Goal: Task Accomplishment & Management: Use online tool/utility

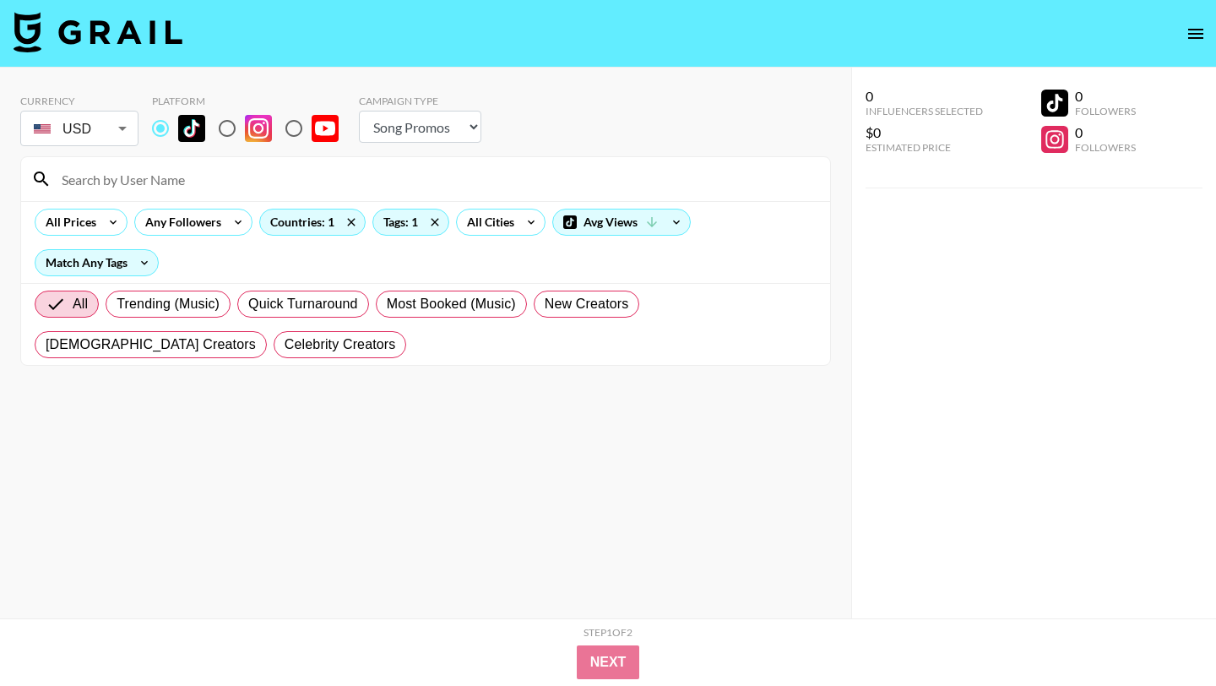
select select "Song"
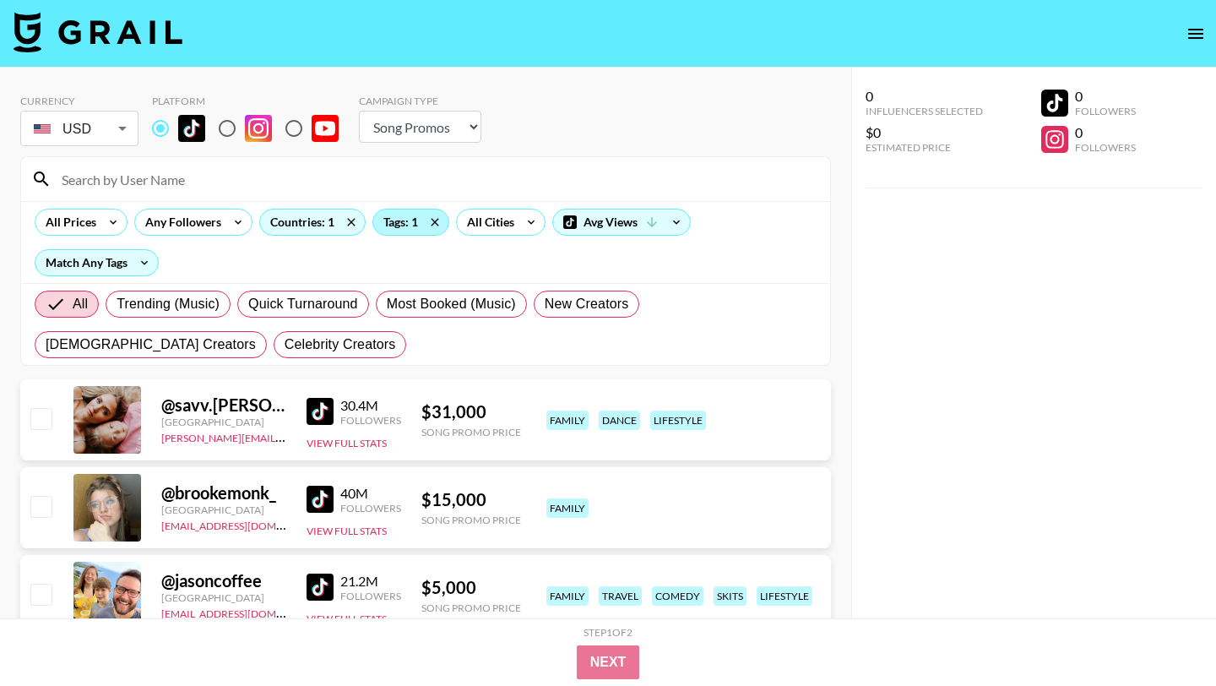
click at [415, 219] on div "Tags: 1" at bounding box center [410, 221] width 75 height 25
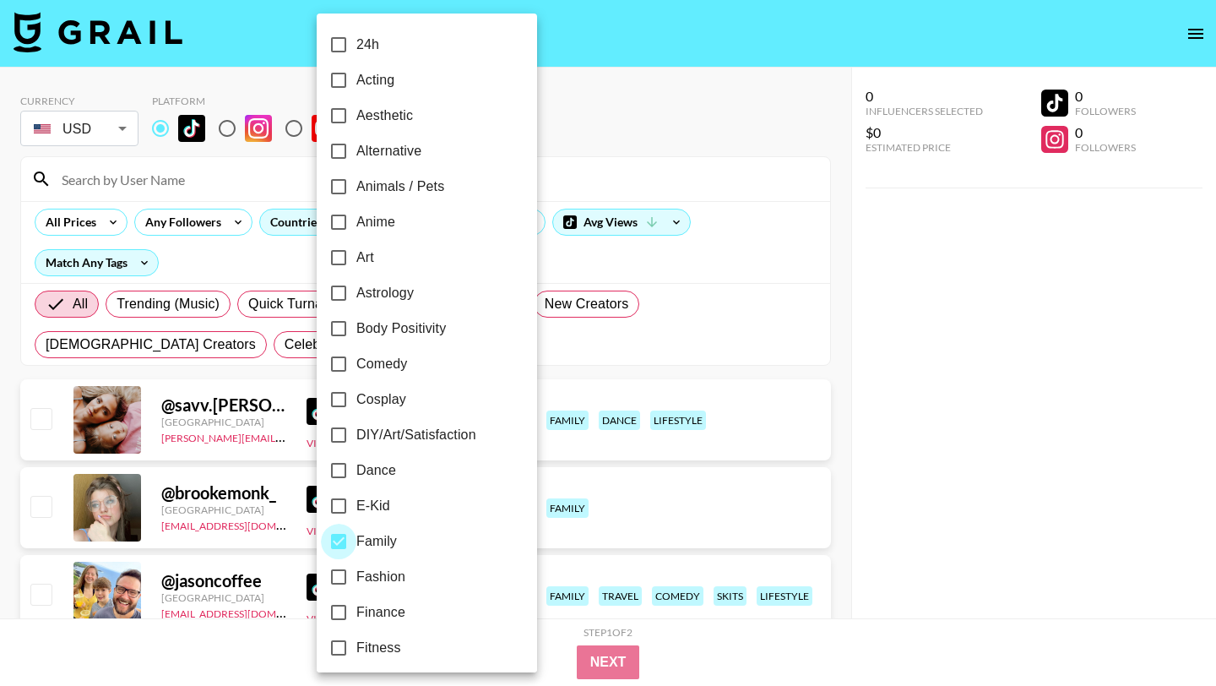
click at [339, 540] on input "Family" at bounding box center [338, 541] width 35 height 35
checkbox input "false"
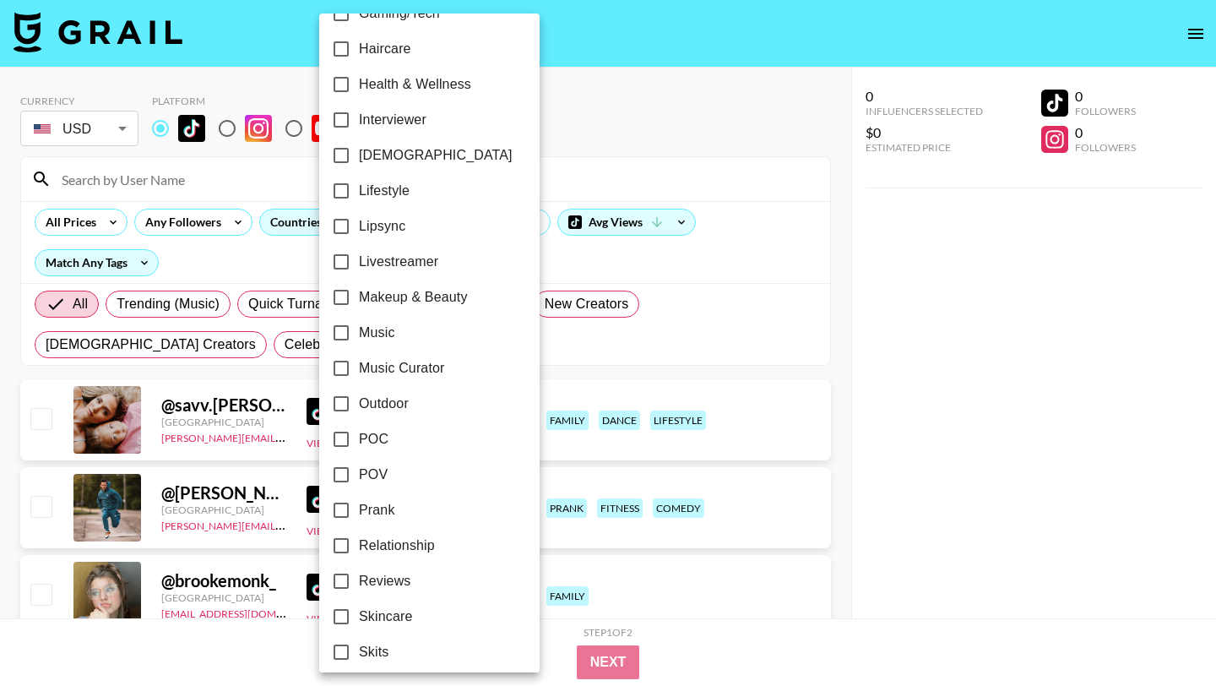
scroll to position [707, 0]
click at [345, 551] on input "Relationship" at bounding box center [340, 543] width 35 height 35
checkbox input "true"
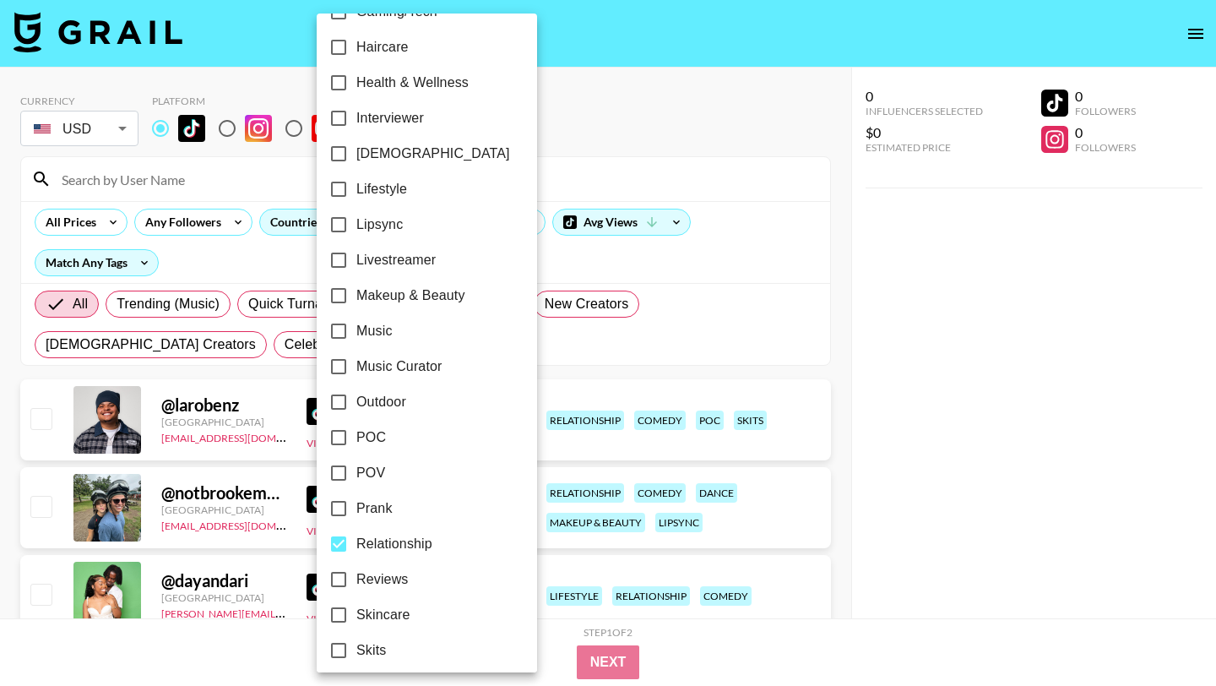
click at [600, 141] on div at bounding box center [608, 343] width 1216 height 686
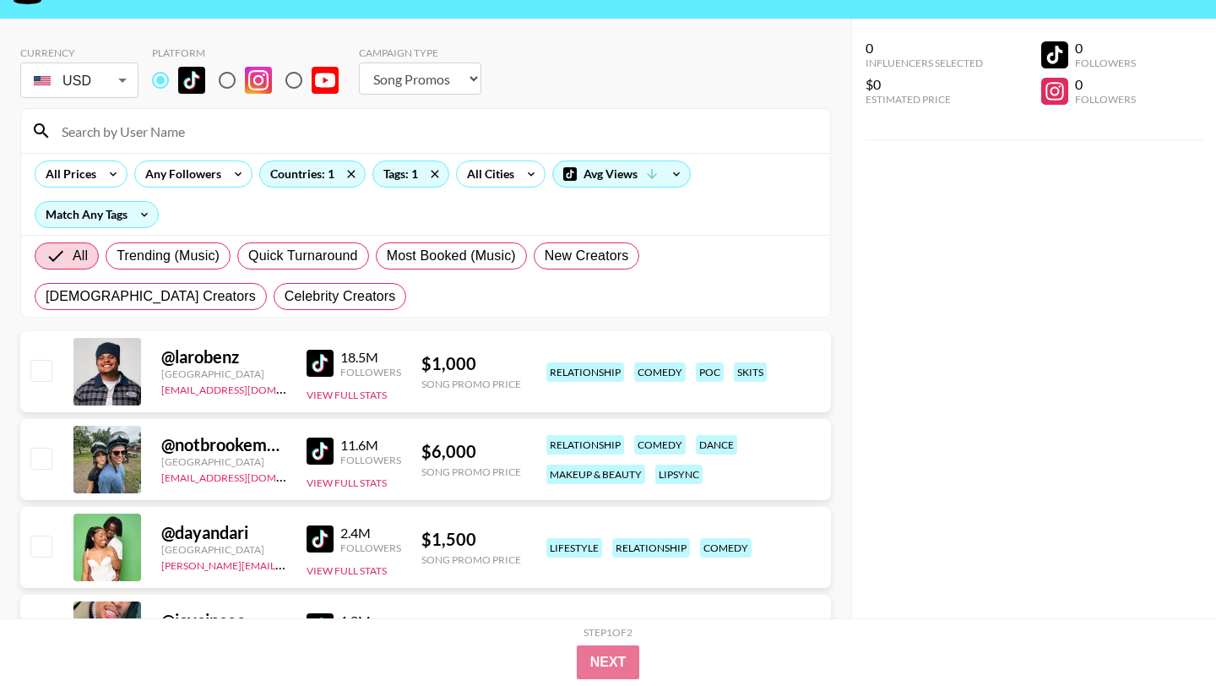
scroll to position [0, 0]
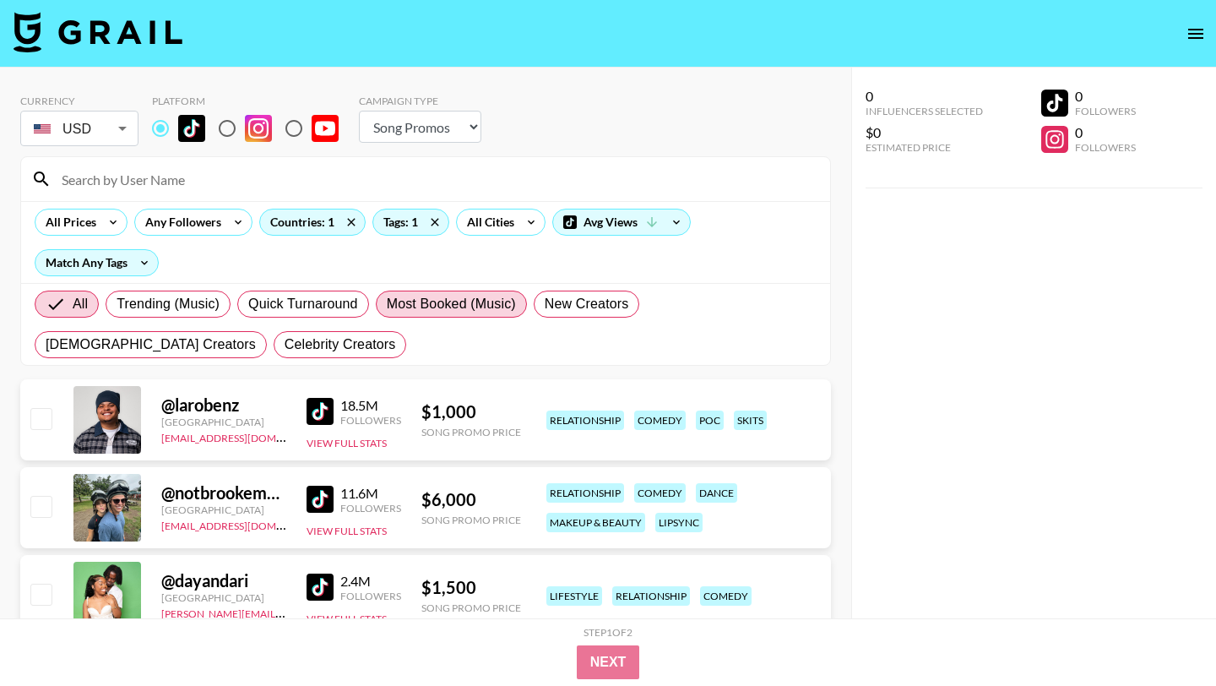
click at [419, 301] on span "Most Booked (Music)" at bounding box center [451, 304] width 129 height 20
click at [387, 304] on input "Most Booked (Music)" at bounding box center [387, 304] width 0 height 0
radio input "true"
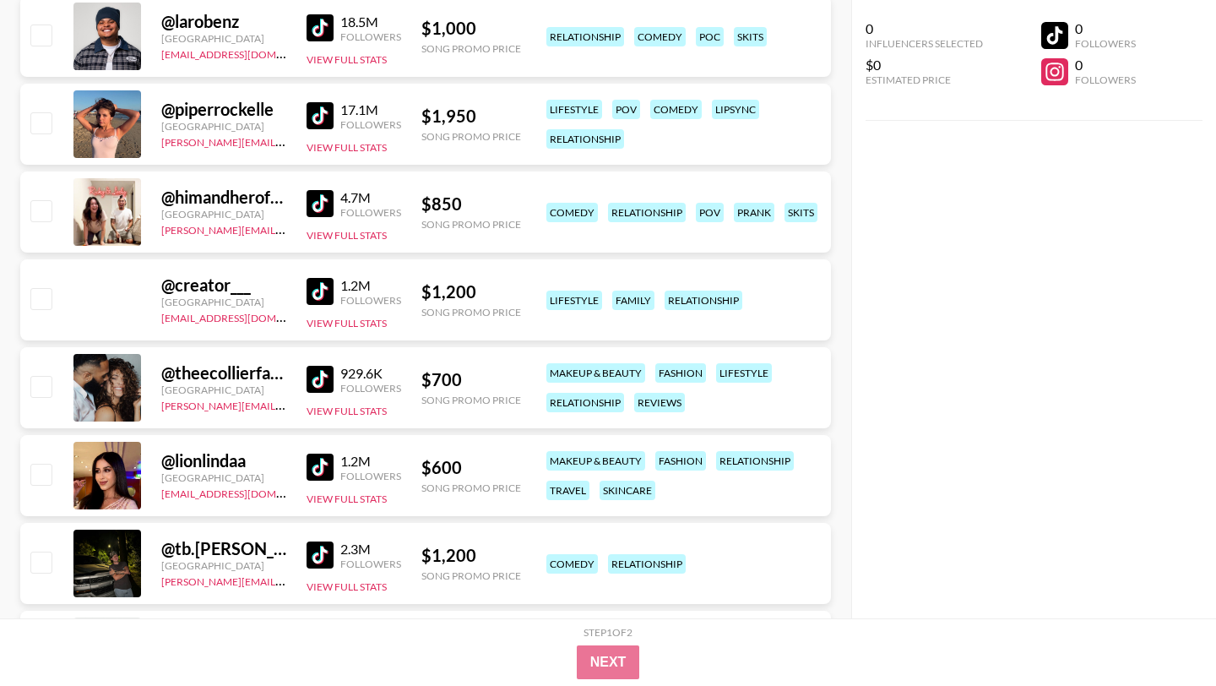
scroll to position [398, 0]
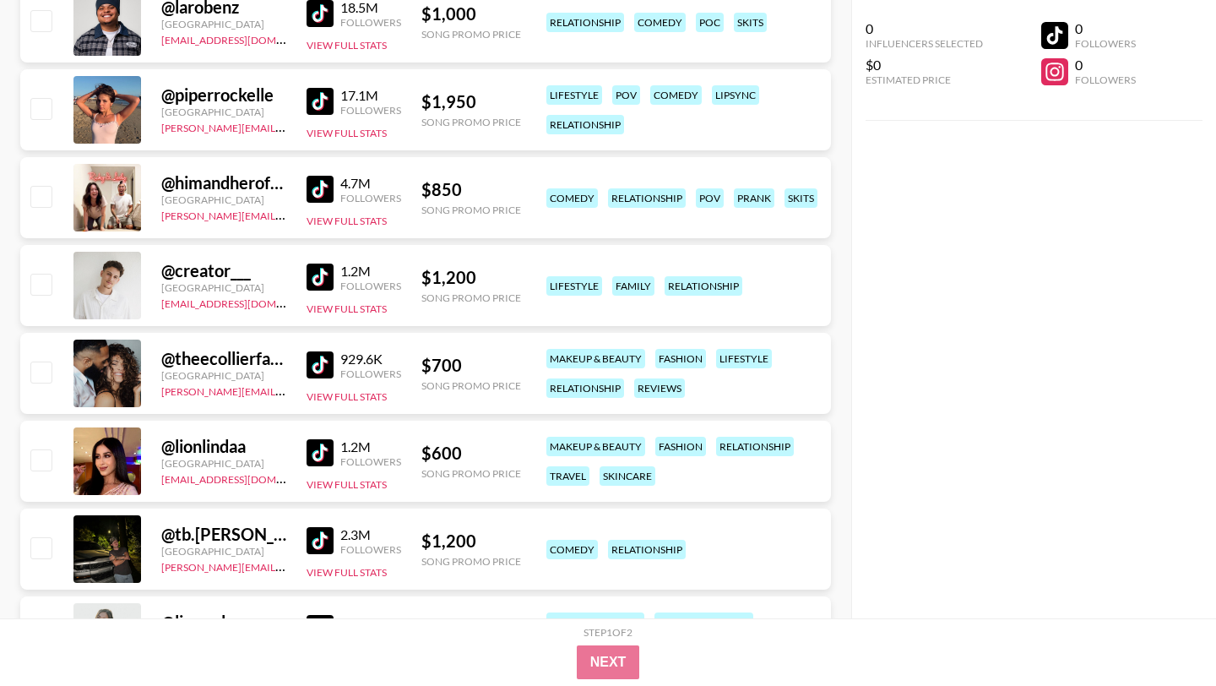
click at [320, 357] on img at bounding box center [320, 364] width 27 height 27
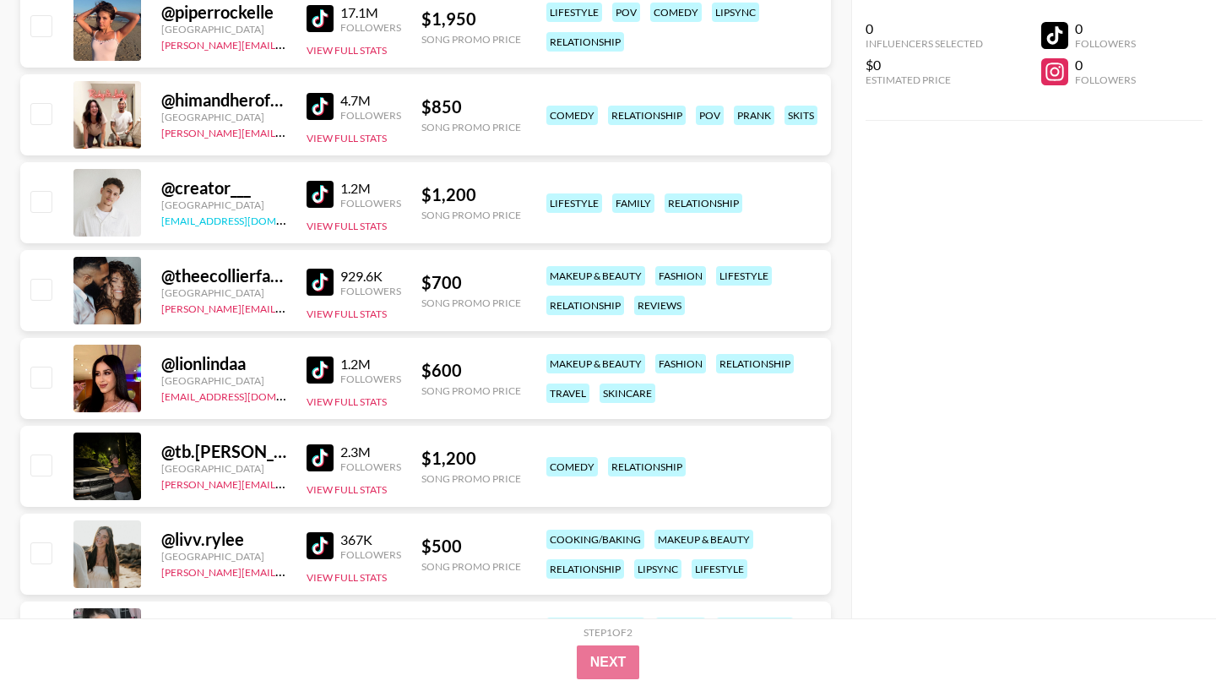
scroll to position [481, 0]
click at [310, 538] on img at bounding box center [320, 544] width 27 height 27
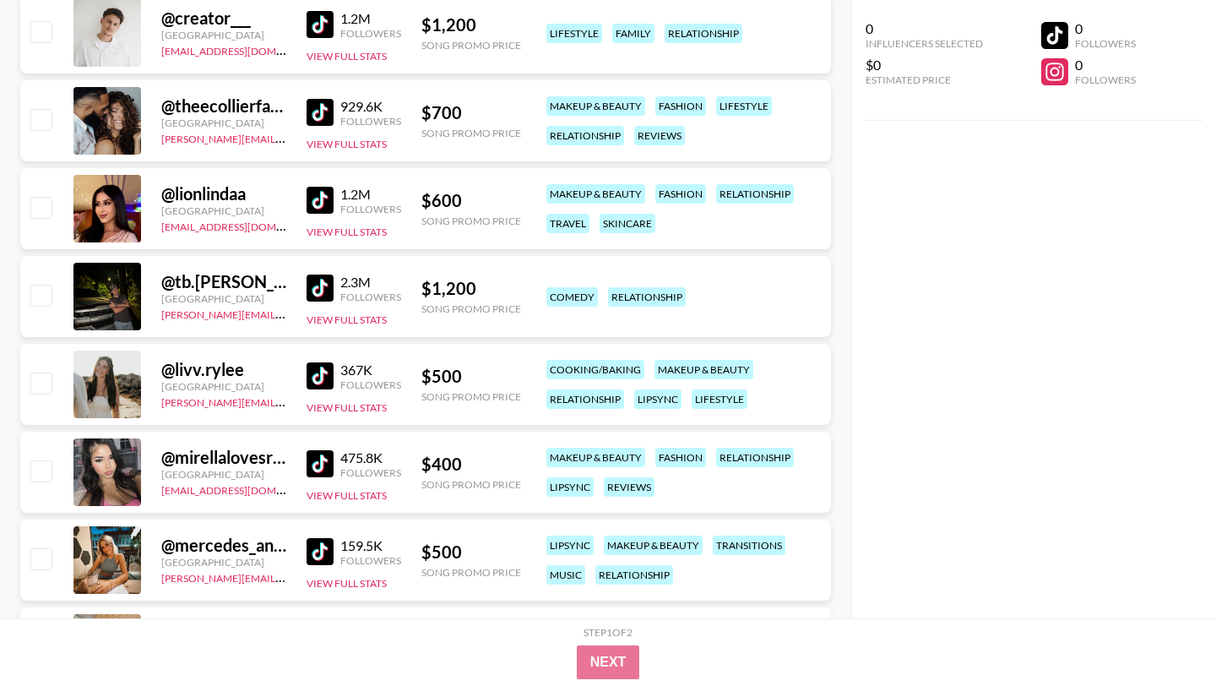
scroll to position [287, 0]
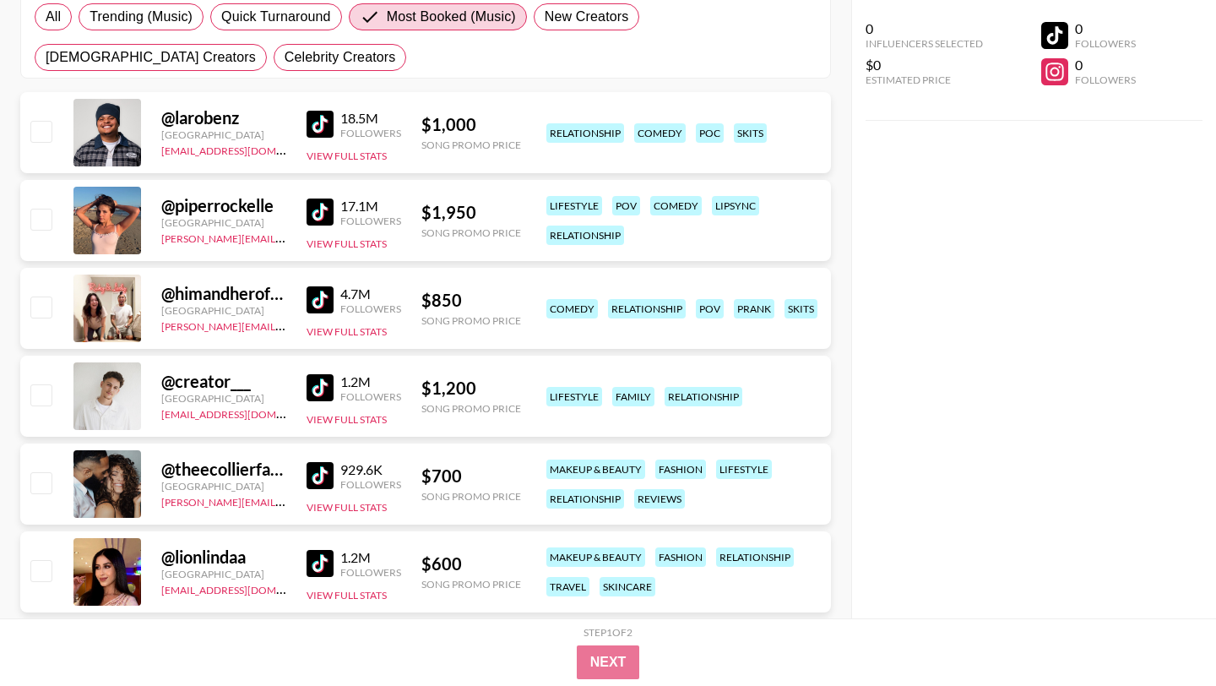
click at [324, 559] on img at bounding box center [320, 563] width 27 height 27
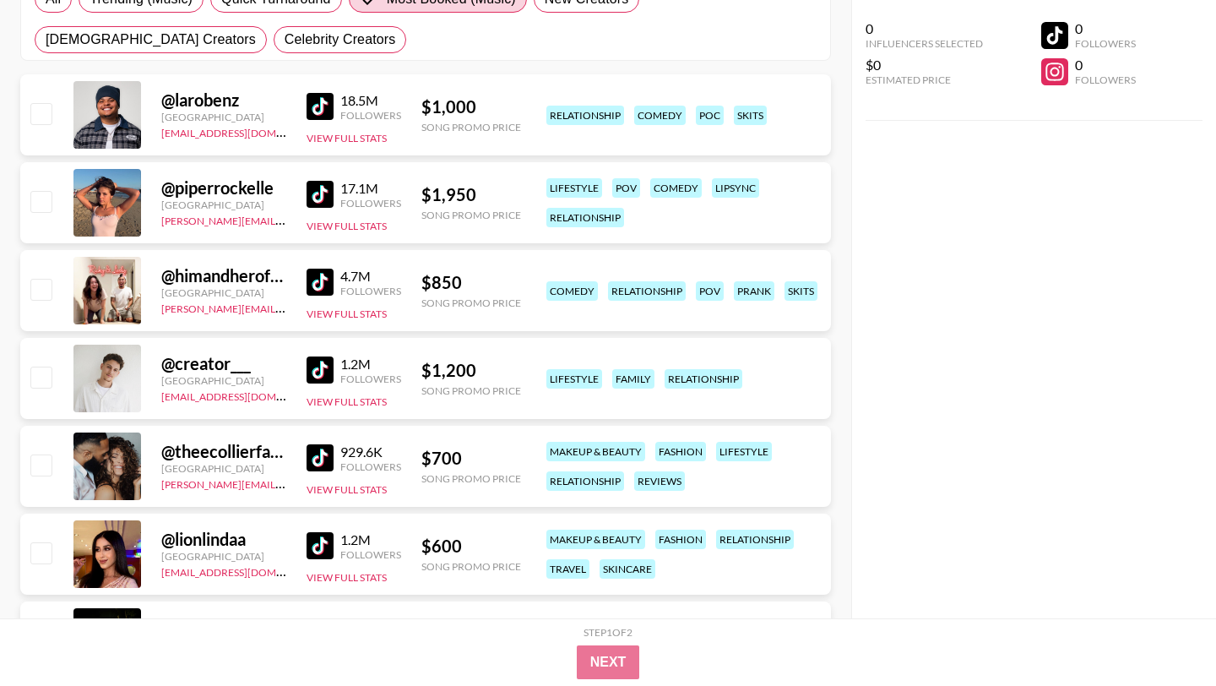
click at [319, 372] on img at bounding box center [320, 369] width 27 height 27
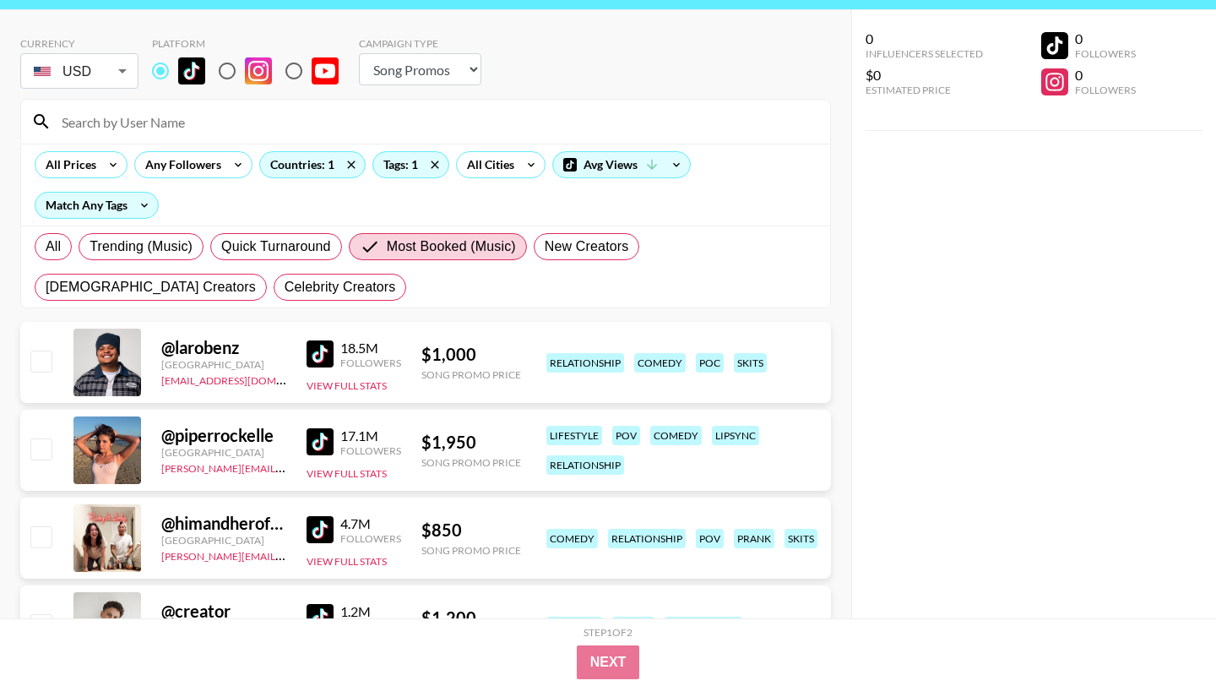
scroll to position [53, 0]
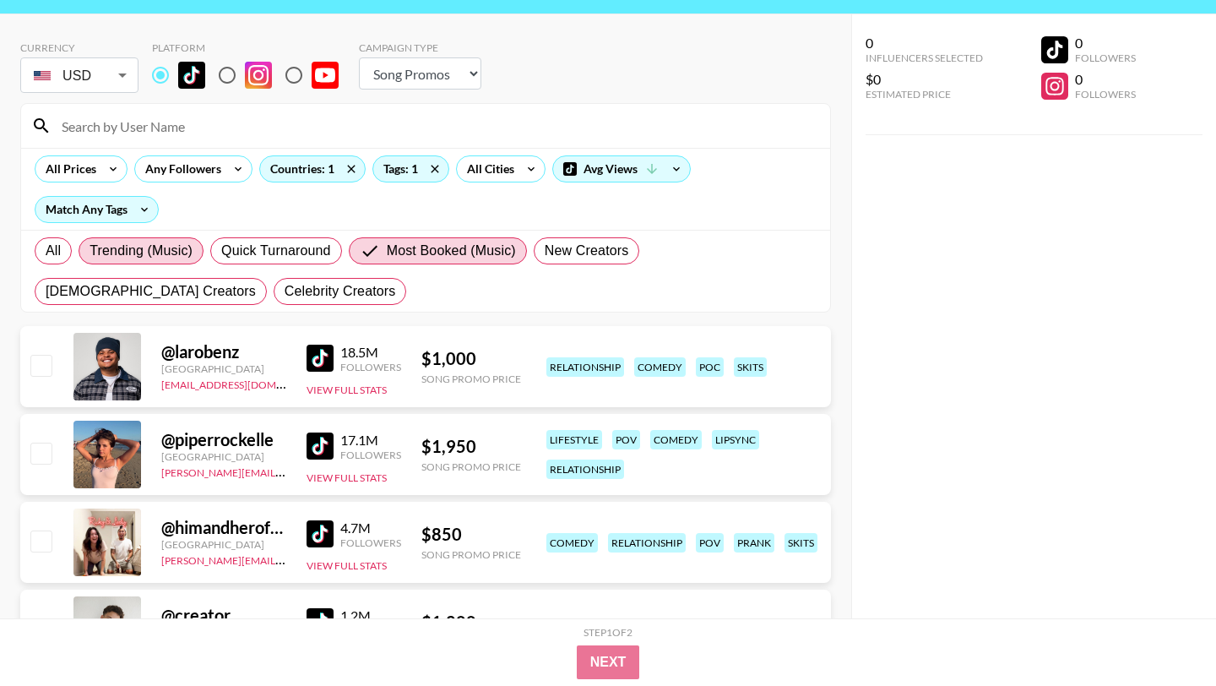
click at [193, 251] on label "Trending (Music)" at bounding box center [141, 250] width 125 height 27
click at [90, 251] on input "Trending (Music)" at bounding box center [90, 251] width 0 height 0
radio input "true"
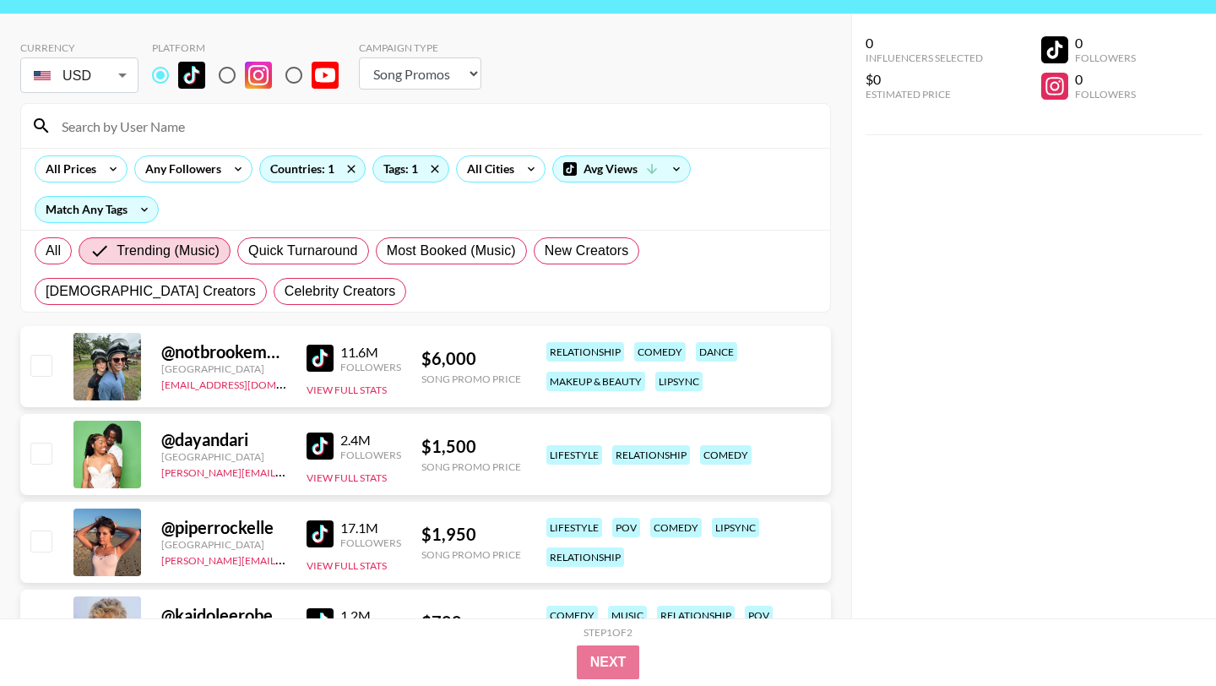
click at [316, 439] on img at bounding box center [320, 445] width 27 height 27
